Goal: Task Accomplishment & Management: Complete application form

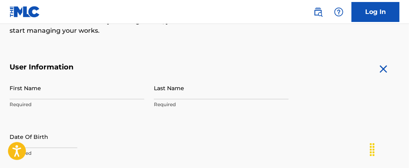
scroll to position [124, 0]
click at [106, 91] on input "First Name" at bounding box center [77, 88] width 135 height 23
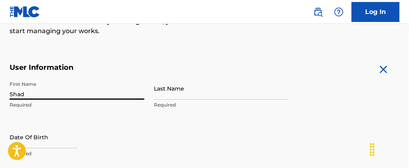
type input "Shad"
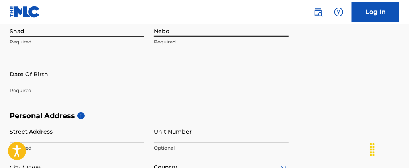
scroll to position [199, 0]
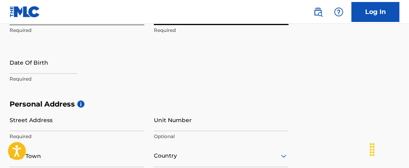
type input "Nebo"
click at [51, 80] on p "Required" at bounding box center [77, 78] width 135 height 7
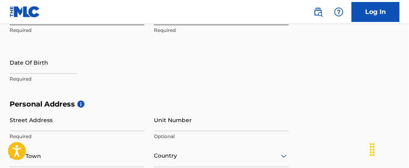
click at [31, 66] on input "text" at bounding box center [44, 62] width 68 height 23
select select "7"
select select "2025"
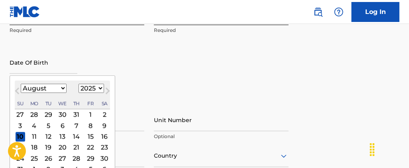
click at [39, 88] on select "January February March April May June July August September October November De…" at bounding box center [44, 88] width 46 height 9
select select "5"
click at [21, 84] on select "January February March April May June July August September October November De…" at bounding box center [44, 88] width 46 height 9
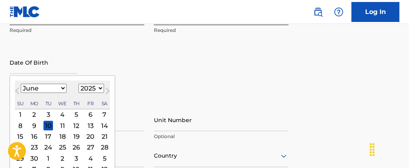
click at [102, 113] on div "7" at bounding box center [105, 115] width 10 height 10
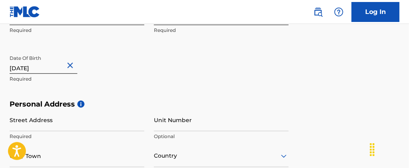
click at [42, 65] on input "text" at bounding box center [44, 62] width 68 height 23
select select "5"
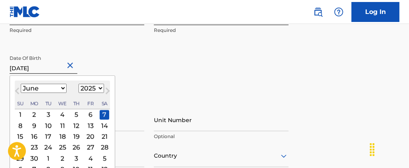
click at [88, 88] on select "1899 1900 1901 1902 1903 1904 1905 1906 1907 1908 1909 1910 1911 1912 1913 1914…" at bounding box center [92, 88] width 26 height 9
select select "1993"
click at [79, 84] on select "1899 1900 1901 1902 1903 1904 1905 1906 1907 1908 1909 1910 1911 1912 1913 1914…" at bounding box center [92, 88] width 26 height 9
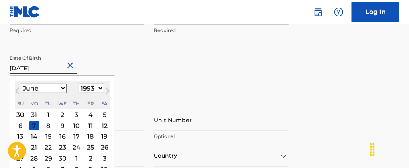
click at [126, 65] on div "Date Of Birth [DEMOGRAPHIC_DATA] Previous Month Next Month June [DATE] February…" at bounding box center [77, 69] width 135 height 36
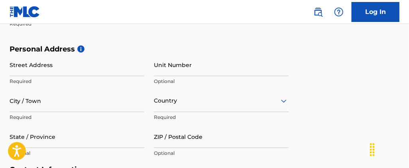
scroll to position [258, 0]
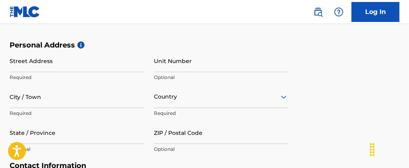
click at [83, 63] on input "Street Address" at bounding box center [77, 60] width 135 height 23
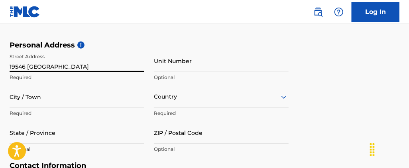
type input "19546 [GEOGRAPHIC_DATA]"
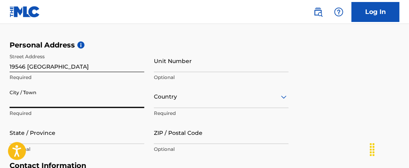
click at [102, 86] on input "City / Town" at bounding box center [77, 96] width 135 height 23
type input "Katy"
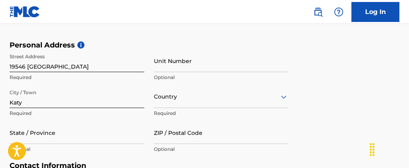
drag, startPoint x: 102, startPoint y: 119, endPoint x: 255, endPoint y: 119, distance: 152.7
click at [102, 119] on div "City / Town Katy Required" at bounding box center [77, 103] width 135 height 36
click at [69, 130] on input "State / Province" at bounding box center [77, 132] width 135 height 23
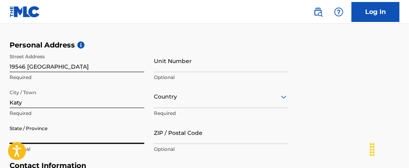
type input "[GEOGRAPHIC_DATA]"
type input "77449"
type input "1"
type input "832"
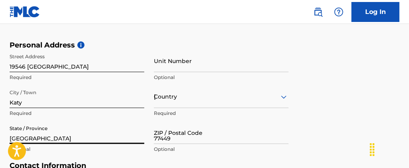
scroll to position [404, 0]
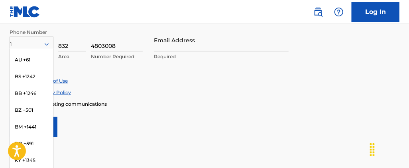
scroll to position [0, 0]
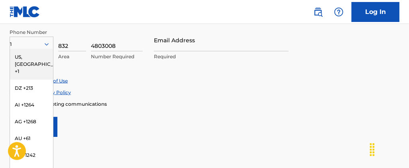
click at [29, 59] on div "US, [GEOGRAPHIC_DATA] +1" at bounding box center [31, 64] width 43 height 31
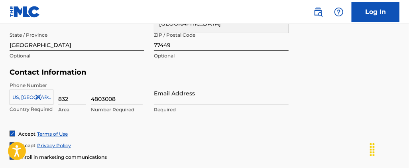
scroll to position [347, 0]
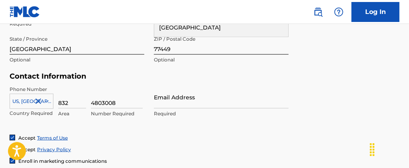
click at [118, 103] on input "4803008" at bounding box center [117, 97] width 52 height 23
type input "4"
type input "8550721"
click at [145, 127] on div "Phone Number [GEOGRAPHIC_DATA], [GEOGRAPHIC_DATA] +1 Country Required 832 Area …" at bounding box center [149, 110] width 279 height 49
click at [178, 102] on input "Email Address" at bounding box center [221, 97] width 135 height 23
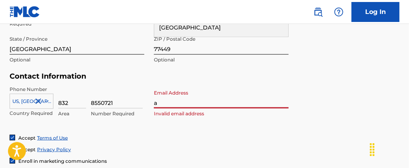
type input "[EMAIL_ADDRESS][DOMAIN_NAME]"
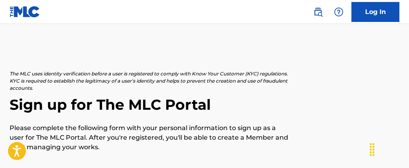
scroll to position [0, 0]
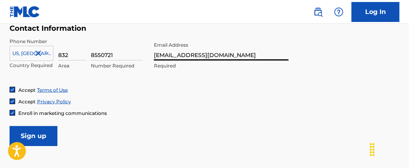
click at [35, 130] on input "Sign up" at bounding box center [34, 136] width 48 height 20
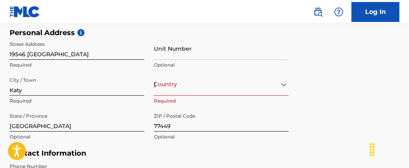
scroll to position [317, 0]
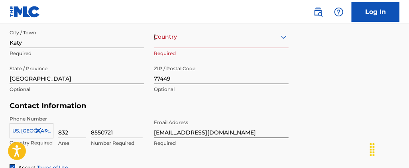
click at [183, 48] on div "option , selected. Select is focused ,type to refine list, press Down to open t…" at bounding box center [221, 37] width 135 height 23
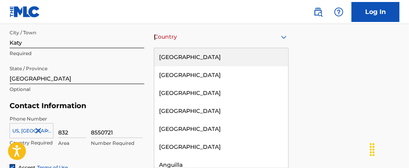
click at [191, 61] on div "[GEOGRAPHIC_DATA]" at bounding box center [221, 57] width 134 height 18
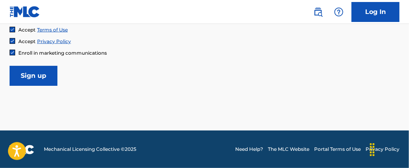
scroll to position [454, 0]
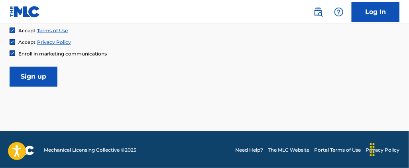
click at [33, 77] on input "Sign up" at bounding box center [34, 77] width 48 height 20
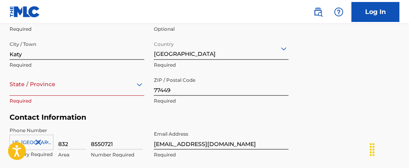
click at [49, 90] on div "option , selected. Select is focused ,type to refine list, press Down to open t…" at bounding box center [77, 84] width 135 height 23
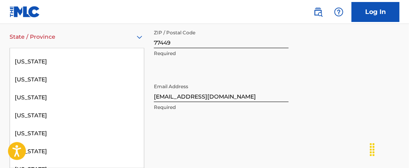
scroll to position [624, 0]
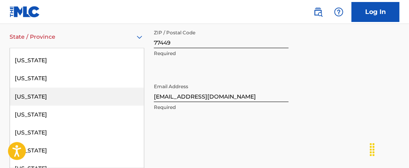
click at [49, 90] on div "[US_STATE]" at bounding box center [77, 97] width 134 height 18
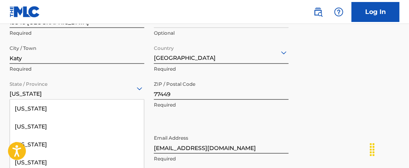
scroll to position [353, 0]
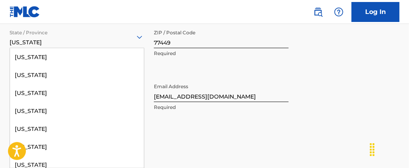
click at [49, 48] on div "57 results available. Use Up and Down to choose options, press Enter to select …" at bounding box center [77, 37] width 135 height 23
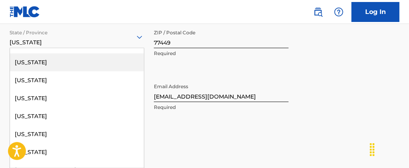
scroll to position [803, 0]
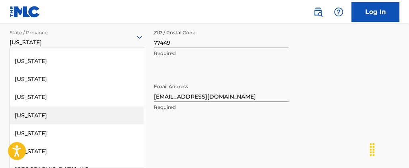
click at [36, 110] on div "[US_STATE]" at bounding box center [77, 115] width 134 height 18
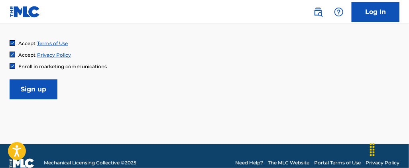
scroll to position [443, 0]
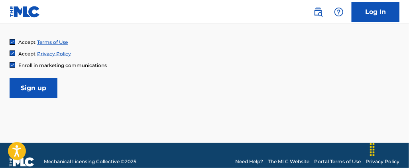
click at [45, 83] on input "Sign up" at bounding box center [34, 88] width 48 height 20
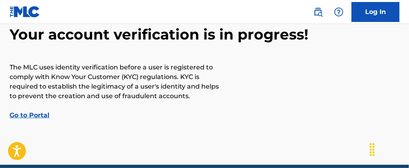
scroll to position [56, 0]
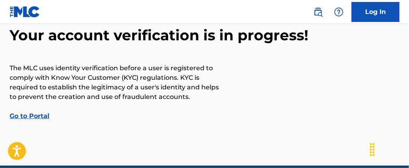
click at [41, 115] on link "Go to Portal" at bounding box center [30, 116] width 40 height 8
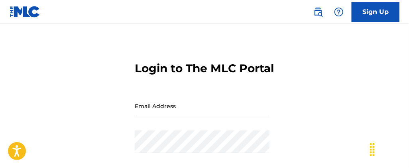
scroll to position [8, 0]
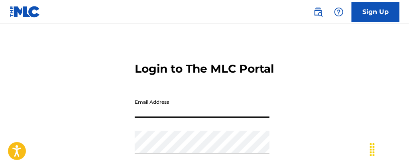
click at [161, 118] on input "Email Address" at bounding box center [202, 106] width 135 height 23
type input "[EMAIL_ADDRESS][DOMAIN_NAME]"
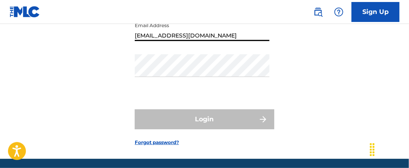
scroll to position [85, 0]
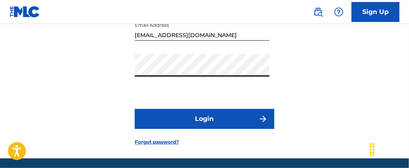
click at [234, 129] on button "Login" at bounding box center [205, 119] width 140 height 20
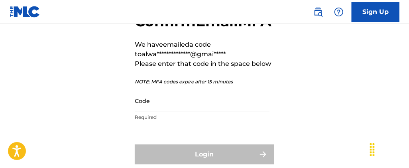
scroll to position [55, 0]
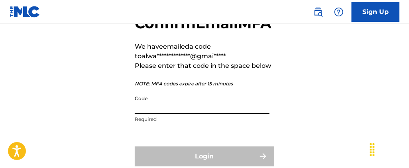
click at [171, 114] on input "Code" at bounding box center [202, 102] width 135 height 23
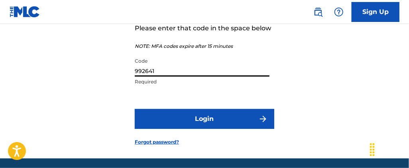
scroll to position [93, 0]
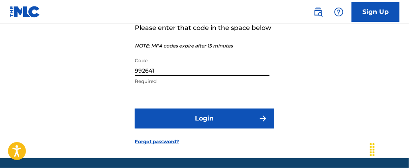
type input "992641"
click at [189, 128] on button "Login" at bounding box center [205, 118] width 140 height 20
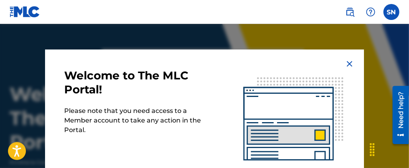
scroll to position [54, 0]
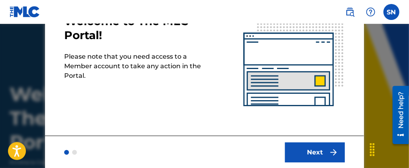
click at [293, 147] on button "Next" at bounding box center [315, 152] width 60 height 20
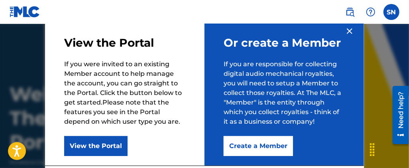
scroll to position [32, 0]
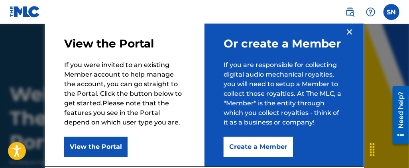
click at [114, 141] on button "View the Portal" at bounding box center [95, 147] width 63 height 20
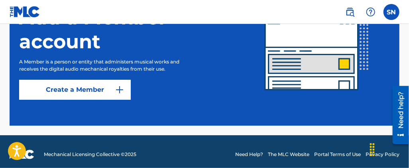
scroll to position [289, 0]
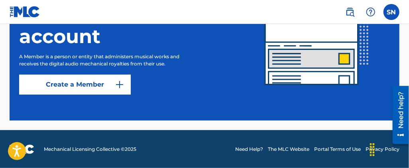
click at [97, 83] on link "Create a Member" at bounding box center [75, 85] width 112 height 20
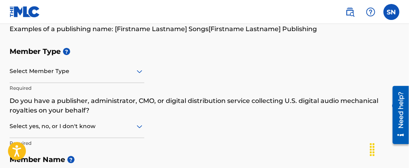
click at [96, 74] on div "Select Member Type" at bounding box center [77, 71] width 135 height 23
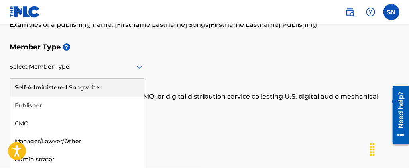
click at [65, 94] on div "Self-Administered Songwriter" at bounding box center [77, 88] width 134 height 18
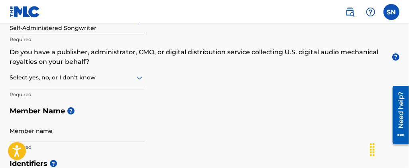
scroll to position [130, 0]
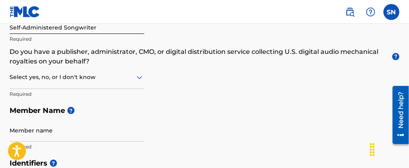
click at [119, 78] on div at bounding box center [77, 77] width 135 height 10
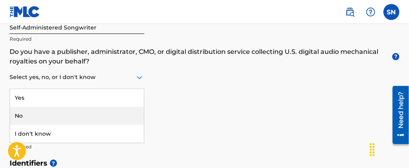
click at [102, 110] on div "No" at bounding box center [77, 116] width 134 height 18
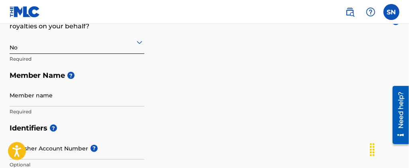
scroll to position [165, 0]
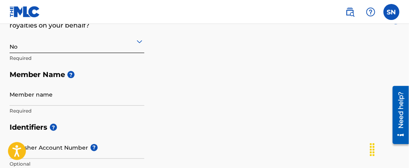
click at [109, 102] on input "Member name" at bounding box center [77, 94] width 135 height 23
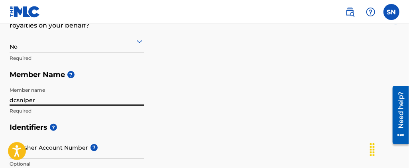
type input "dcsniper"
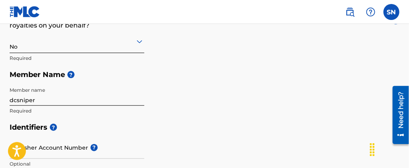
click at [135, 128] on h5 "Identifiers ?" at bounding box center [205, 127] width 390 height 17
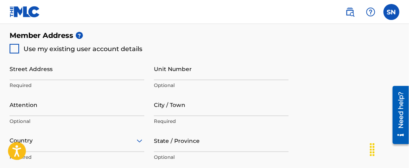
scroll to position [382, 0]
click at [42, 74] on input "Street Address" at bounding box center [77, 68] width 135 height 23
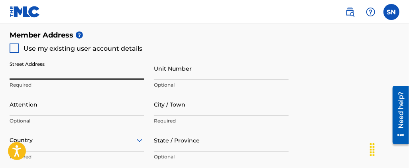
type input "19546 [GEOGRAPHIC_DATA]"
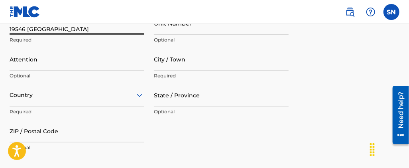
click at [166, 59] on input "City / Town" at bounding box center [221, 59] width 135 height 23
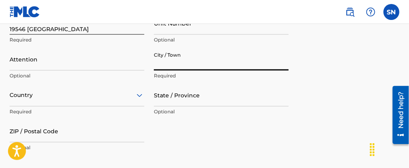
type input "Katy"
type input "Shadrack"
type input "[GEOGRAPHIC_DATA]"
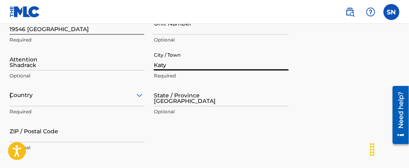
type input "77449"
type input "1"
type input "832"
type input "4803008"
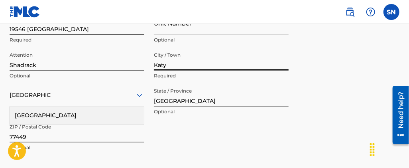
scroll to position [583, 0]
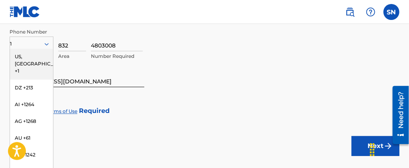
click at [30, 57] on div "US, [GEOGRAPHIC_DATA] +1" at bounding box center [31, 64] width 43 height 31
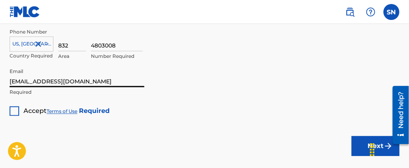
click at [84, 84] on input "[EMAIL_ADDRESS][DOMAIN_NAME]" at bounding box center [77, 76] width 135 height 23
type input "s"
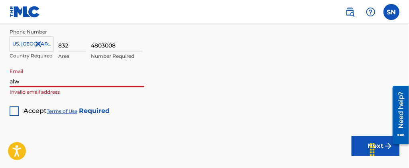
type input "[EMAIL_ADDRESS][DOMAIN_NAME]"
type input "1"
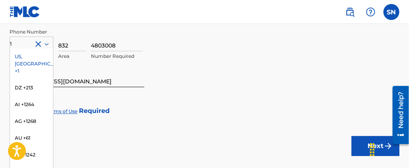
click at [33, 58] on div "US, [GEOGRAPHIC_DATA] +1" at bounding box center [31, 64] width 43 height 31
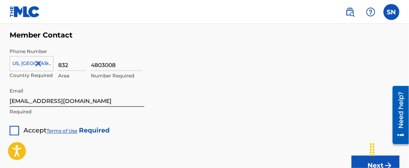
scroll to position [561, 0]
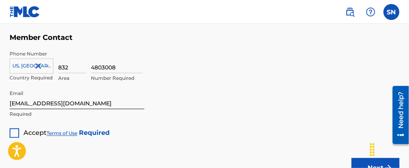
click at [124, 65] on input "4803008" at bounding box center [117, 62] width 52 height 23
type input "4"
type input "8550721"
click at [187, 67] on div "8550721 Number Required" at bounding box center [245, 69] width 309 height 36
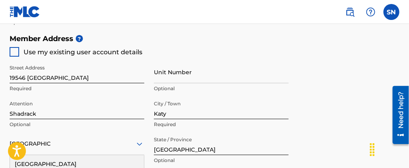
scroll to position [386, 0]
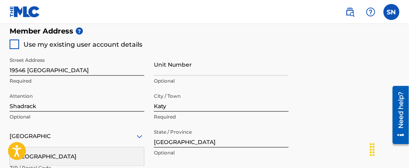
click at [89, 100] on input "Shadrack" at bounding box center [77, 100] width 135 height 23
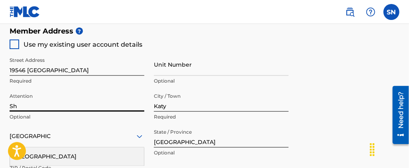
type input "S"
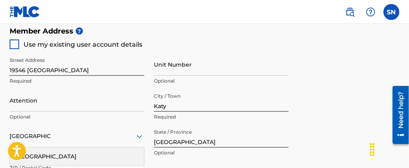
click at [150, 62] on div "Street Address [STREET_ADDRESS] Required Unit Number Optional Attention Optiona…" at bounding box center [149, 124] width 279 height 151
click at [19, 44] on div at bounding box center [15, 44] width 10 height 10
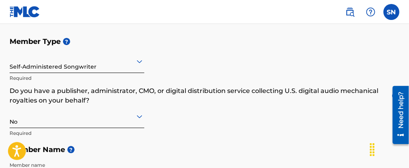
scroll to position [87, 0]
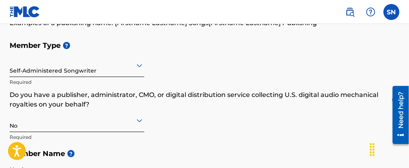
click at [125, 64] on div at bounding box center [77, 65] width 135 height 10
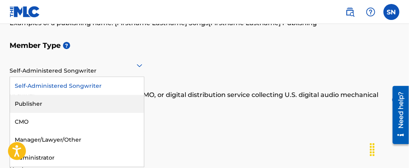
click at [69, 104] on div "Publisher" at bounding box center [77, 104] width 134 height 18
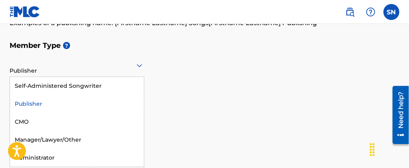
click at [80, 70] on div "Publisher" at bounding box center [77, 65] width 135 height 20
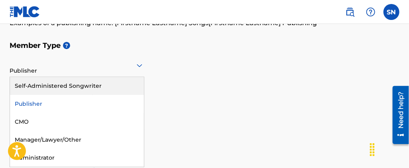
click at [77, 85] on div "Self-Administered Songwriter" at bounding box center [77, 86] width 134 height 18
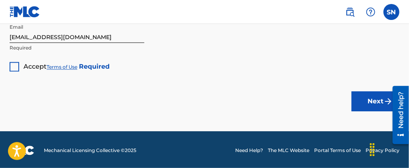
scroll to position [629, 0]
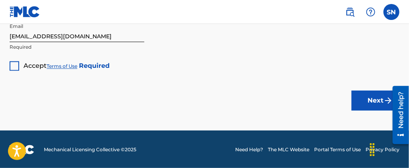
click at [18, 66] on div at bounding box center [15, 66] width 10 height 10
click at [362, 100] on button "Next" at bounding box center [376, 100] width 48 height 20
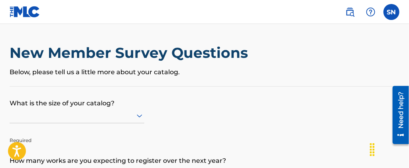
click at [92, 109] on div at bounding box center [77, 115] width 135 height 15
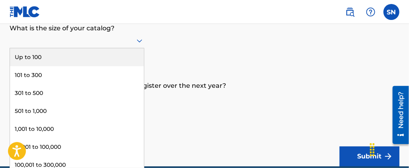
click at [59, 61] on div "Up to 100" at bounding box center [77, 57] width 134 height 18
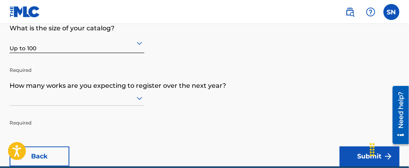
scroll to position [132, 0]
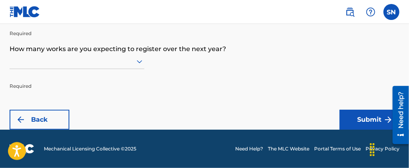
click at [118, 69] on div at bounding box center [77, 61] width 135 height 15
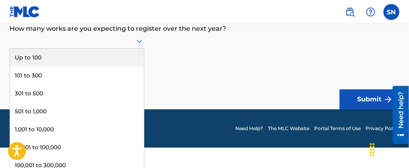
click at [80, 61] on div "Up to 100" at bounding box center [77, 58] width 134 height 18
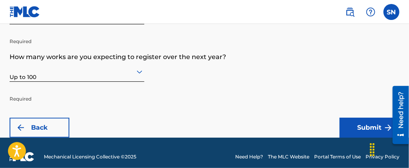
scroll to position [104, 0]
click at [364, 126] on button "Submit" at bounding box center [370, 128] width 60 height 20
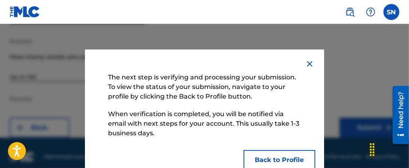
click at [297, 153] on button "Back to Profile" at bounding box center [280, 160] width 72 height 20
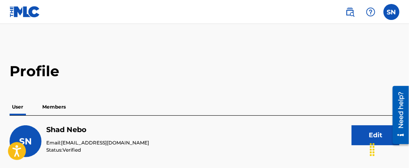
click at [395, 14] on label at bounding box center [392, 12] width 16 height 16
click at [391, 12] on input "SN [PERSON_NAME] [EMAIL_ADDRESS][DOMAIN_NAME] Profile Log out" at bounding box center [391, 12] width 0 height 0
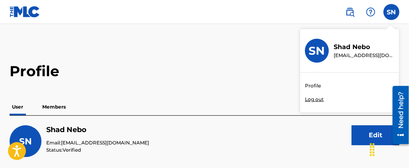
click at [317, 59] on div "SN" at bounding box center [317, 51] width 24 height 24
click at [391, 12] on input "SN [PERSON_NAME] [EMAIL_ADDRESS][DOMAIN_NAME] Profile Log out" at bounding box center [391, 12] width 0 height 0
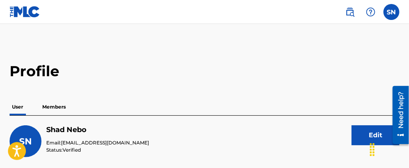
click at [25, 15] on img at bounding box center [25, 12] width 31 height 12
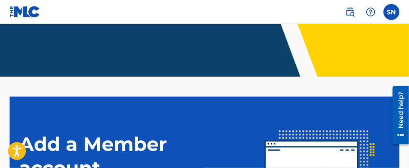
scroll to position [289, 0]
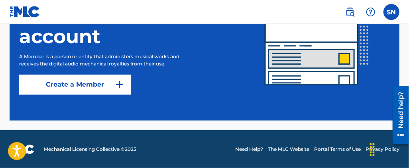
click at [94, 87] on link "Create a Member" at bounding box center [75, 85] width 112 height 20
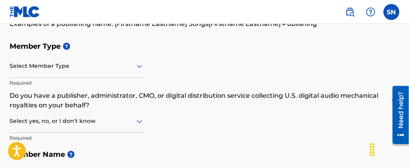
scroll to position [87, 0]
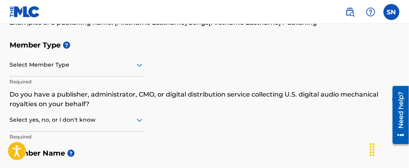
click at [84, 67] on div at bounding box center [77, 65] width 135 height 10
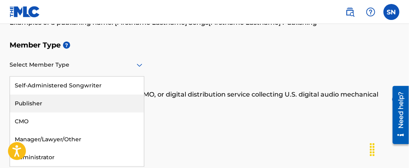
click at [66, 100] on div "Publisher" at bounding box center [77, 103] width 134 height 18
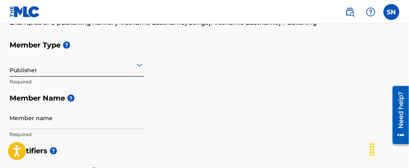
scroll to position [109, 0]
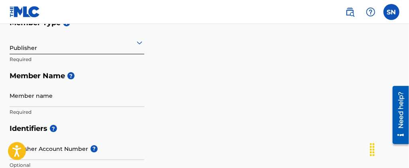
click at [77, 100] on input "Member name" at bounding box center [77, 95] width 135 height 23
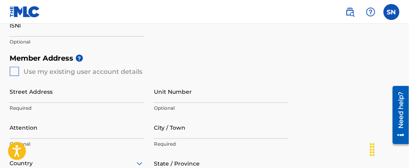
scroll to position [306, 0]
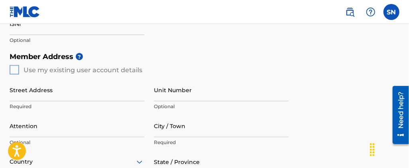
type input "dcsnipermusic"
click at [14, 71] on div "Member Address ? Use my existing user account details Street Address Required U…" at bounding box center [205, 139] width 390 height 182
click at [16, 69] on div "Member Address ? Use my existing user account details Street Address Required U…" at bounding box center [205, 139] width 390 height 182
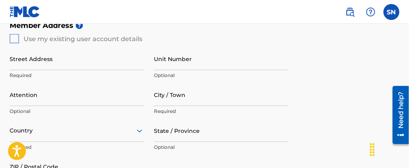
scroll to position [338, 0]
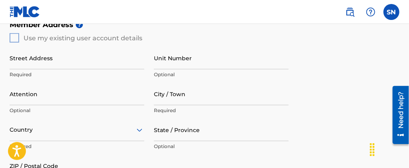
click at [46, 60] on input "Street Address" at bounding box center [77, 58] width 135 height 23
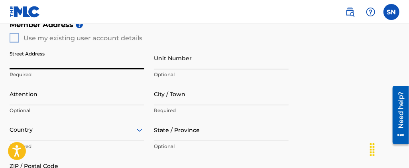
type input "19546 [GEOGRAPHIC_DATA]"
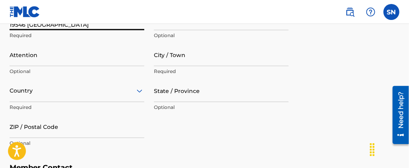
scroll to position [393, 0]
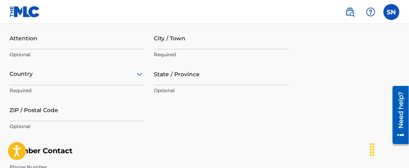
click at [89, 116] on input "ZIP / Postal Code" at bounding box center [77, 109] width 135 height 23
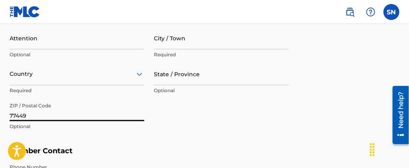
type input "77449"
click at [120, 135] on div "Street Address [STREET_ADDRESS] Required Unit Number Optional Attention Optiona…" at bounding box center [149, 62] width 279 height 151
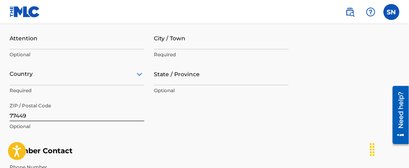
click at [180, 75] on input "State / Province" at bounding box center [221, 74] width 135 height 23
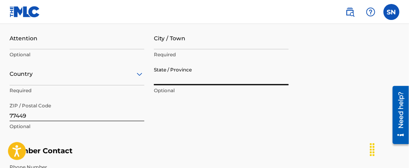
type input "[GEOGRAPHIC_DATA]"
type input "Shadrack"
type input "Katy"
type input "[GEOGRAPHIC_DATA]"
type input "1"
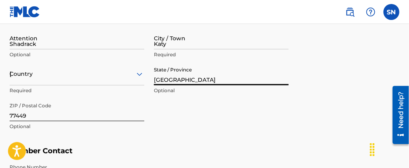
type input "832"
type input "4803008"
type input "[EMAIL_ADDRESS][DOMAIN_NAME]"
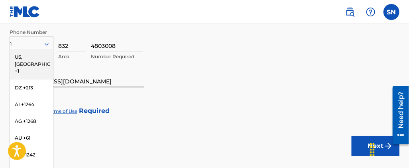
click at [36, 55] on div "US, [GEOGRAPHIC_DATA] +1" at bounding box center [31, 64] width 43 height 31
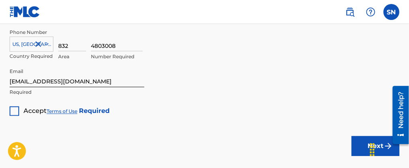
click at [119, 47] on input "4803008" at bounding box center [117, 40] width 52 height 23
type input "4"
type input "8550721"
click at [181, 53] on div "8550721 Number Required" at bounding box center [245, 47] width 309 height 36
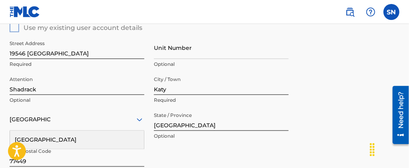
scroll to position [348, 0]
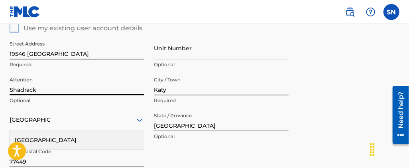
click at [92, 85] on input "Shadrack" at bounding box center [77, 84] width 135 height 23
type input "S"
click at [140, 49] on input "19546 [GEOGRAPHIC_DATA]" at bounding box center [77, 48] width 135 height 23
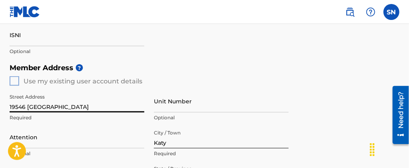
scroll to position [291, 0]
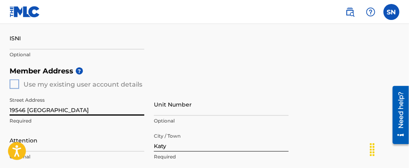
click at [18, 83] on div "Member Address ? Use my existing user account details Street Address [GEOGRAPHI…" at bounding box center [205, 154] width 390 height 182
click at [17, 83] on div "Member Address ? Use my existing user account details Street Address [GEOGRAPHI…" at bounding box center [205, 154] width 390 height 182
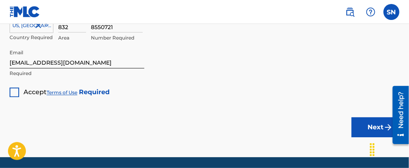
scroll to position [553, 0]
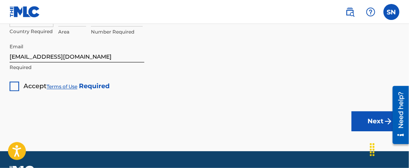
click at [12, 87] on div at bounding box center [15, 87] width 10 height 10
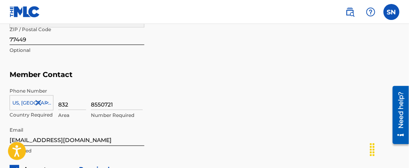
scroll to position [469, 0]
click at [103, 136] on input "[EMAIL_ADDRESS][DOMAIN_NAME]" at bounding box center [77, 135] width 135 height 23
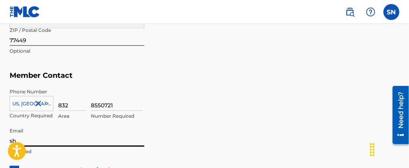
type input "s"
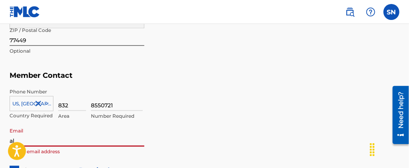
type input "[EMAIL_ADDRESS][DOMAIN_NAME]"
type input "[PERSON_NAME]"
type input "1"
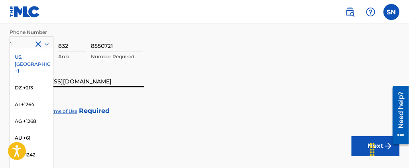
click at [31, 61] on div "US, [GEOGRAPHIC_DATA] +1" at bounding box center [31, 64] width 43 height 31
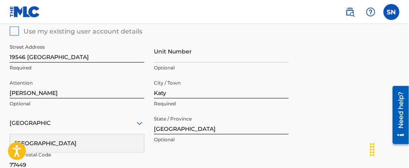
scroll to position [344, 0]
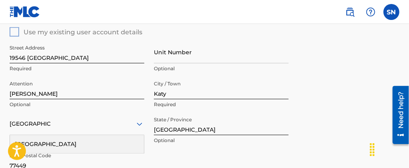
click at [82, 93] on input "[PERSON_NAME]" at bounding box center [77, 88] width 135 height 23
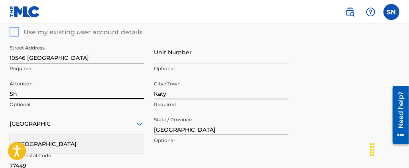
type input "S"
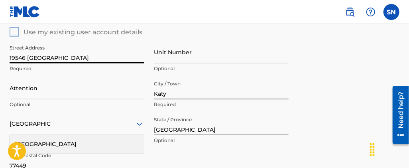
click at [126, 50] on input "19546 [GEOGRAPHIC_DATA]" at bounding box center [77, 52] width 135 height 23
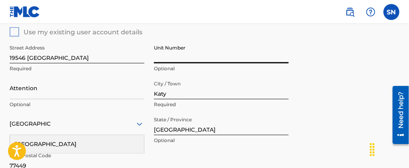
click at [207, 46] on input "Unit Number" at bounding box center [221, 52] width 135 height 23
click at [311, 76] on div "Member Address ? Use my existing user account details Street Address [GEOGRAPHI…" at bounding box center [205, 101] width 390 height 182
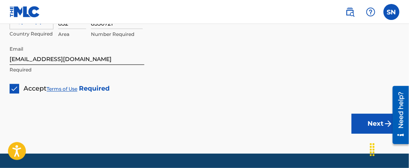
scroll to position [551, 0]
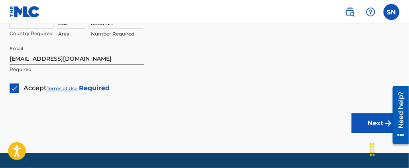
click at [372, 120] on button "Next" at bounding box center [376, 123] width 48 height 20
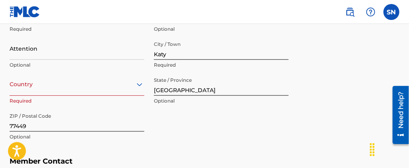
click at [122, 87] on div "option , selected. Select is focused ,type to refine list, press Down to open t…" at bounding box center [77, 84] width 135 height 23
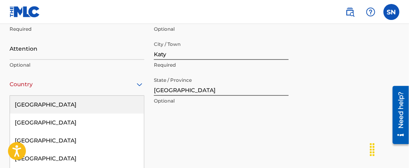
scroll to position [431, 0]
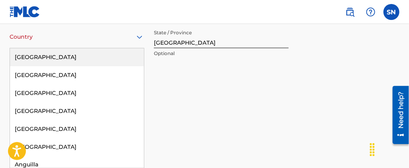
click at [92, 61] on div "[GEOGRAPHIC_DATA]" at bounding box center [77, 57] width 134 height 18
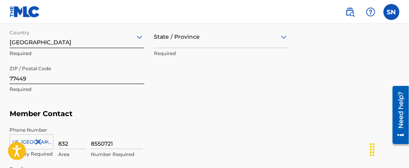
click at [192, 89] on div "Street Address [STREET_ADDRESS] Required Unit Number Optional Attention Optiona…" at bounding box center [149, 25] width 279 height 151
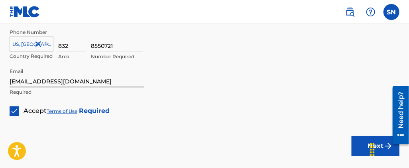
scroll to position [574, 0]
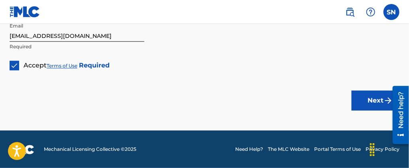
click at [362, 98] on button "Next" at bounding box center [376, 100] width 48 height 20
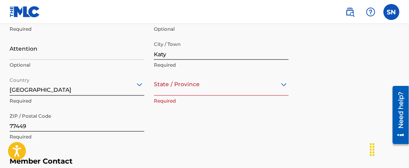
click at [251, 83] on div "option , selected. Select is focused ,type to refine list, press Down to open t…" at bounding box center [221, 84] width 135 height 23
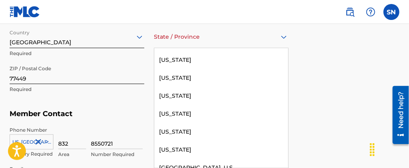
scroll to position [809, 0]
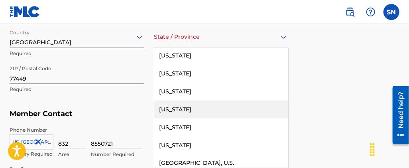
click at [221, 106] on div "[US_STATE]" at bounding box center [221, 109] width 134 height 18
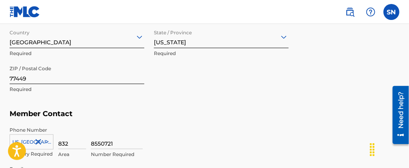
click at [221, 106] on h5 "Member Contact" at bounding box center [205, 113] width 390 height 17
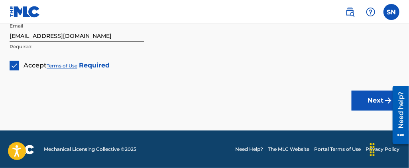
click at [372, 92] on button "Next" at bounding box center [376, 100] width 48 height 20
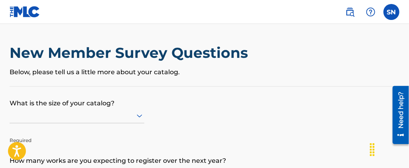
click at [128, 108] on div at bounding box center [77, 115] width 135 height 15
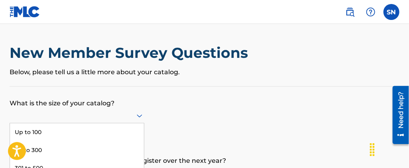
scroll to position [75, 0]
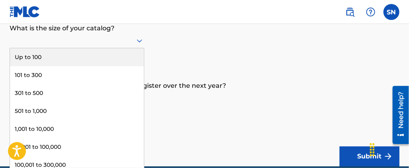
click at [67, 60] on div "Up to 100" at bounding box center [77, 57] width 134 height 18
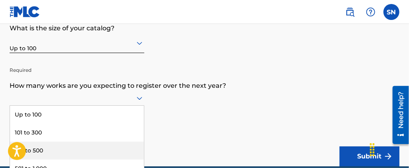
scroll to position [132, 0]
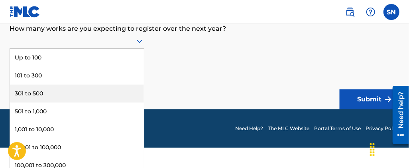
click at [105, 49] on div "9 results available. Use Up and Down to choose options, press Enter to select t…" at bounding box center [77, 40] width 135 height 15
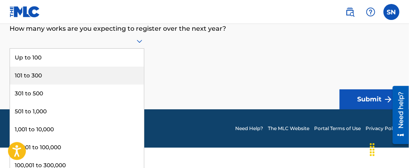
click at [77, 67] on div "101 to 300" at bounding box center [77, 76] width 134 height 18
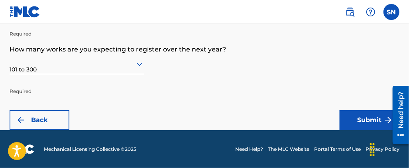
click at [346, 120] on button "Submit" at bounding box center [370, 120] width 60 height 20
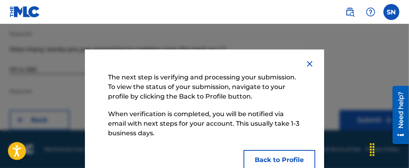
scroll to position [21, 0]
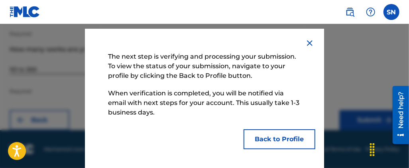
click at [279, 135] on button "Back to Profile" at bounding box center [280, 139] width 72 height 20
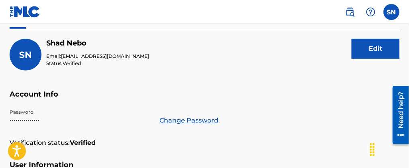
scroll to position [91, 0]
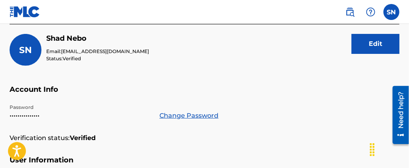
click at [360, 49] on button "Edit" at bounding box center [376, 44] width 48 height 20
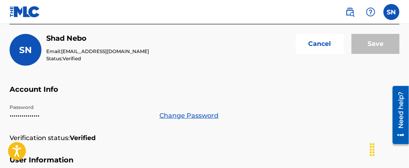
click at [317, 47] on button "Cancel" at bounding box center [320, 44] width 48 height 20
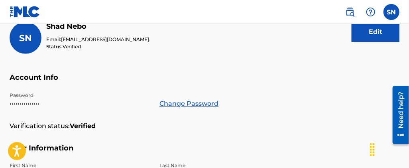
scroll to position [0, 0]
